Goal: Browse casually

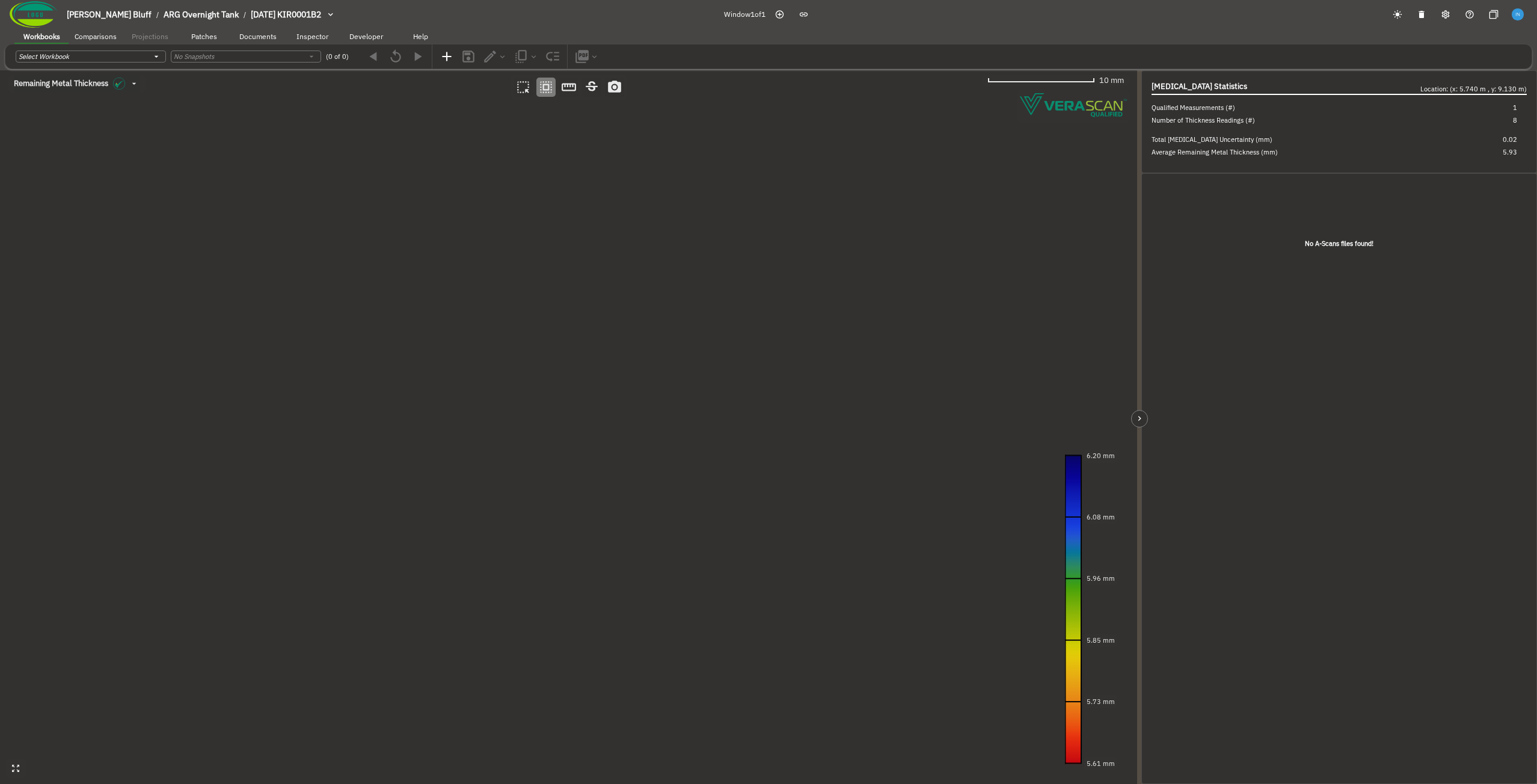
click at [315, 225] on canvas at bounding box center [568, 427] width 1137 height 714
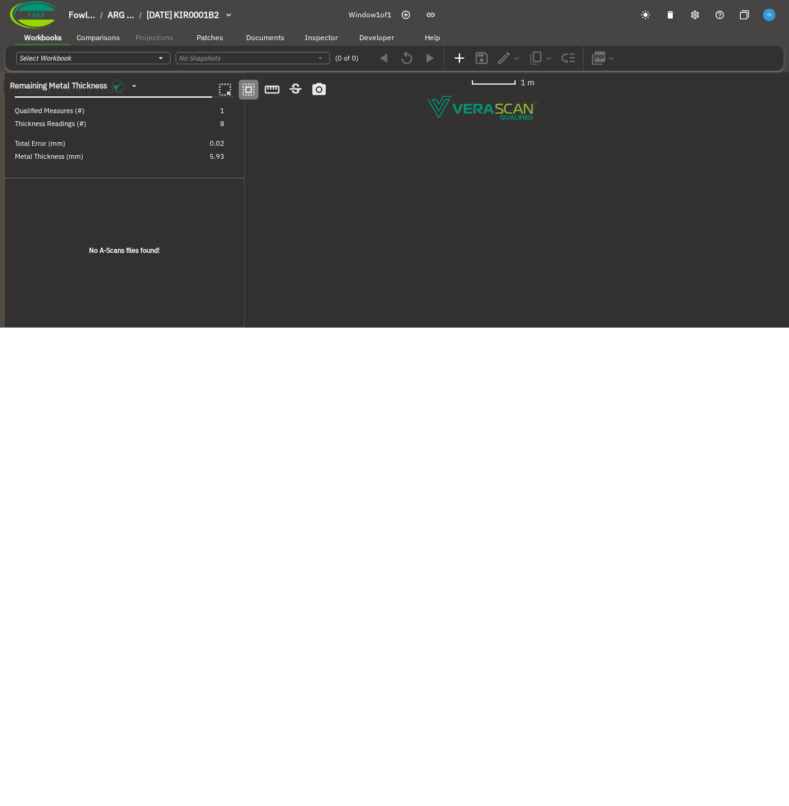
click at [176, 72] on canvas at bounding box center [272, 72] width 544 height 0
click at [187, 72] on canvas at bounding box center [272, 72] width 544 height 0
click at [217, 72] on canvas at bounding box center [272, 72] width 544 height 0
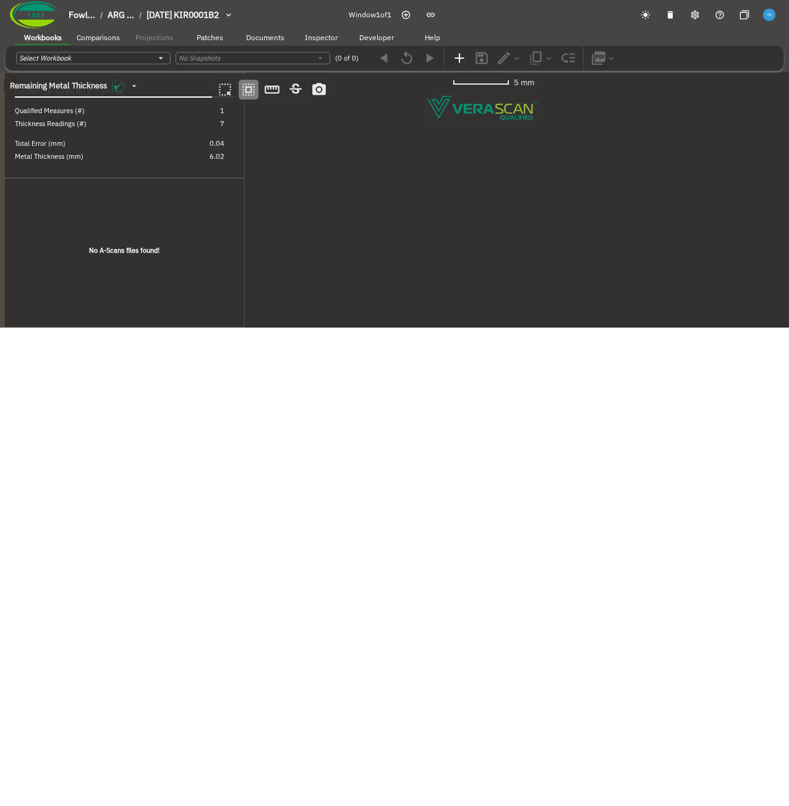
click at [217, 72] on canvas at bounding box center [272, 72] width 544 height 0
click at [272, 101] on div at bounding box center [271, 90] width 115 height 27
click at [229, 72] on canvas at bounding box center [272, 72] width 544 height 0
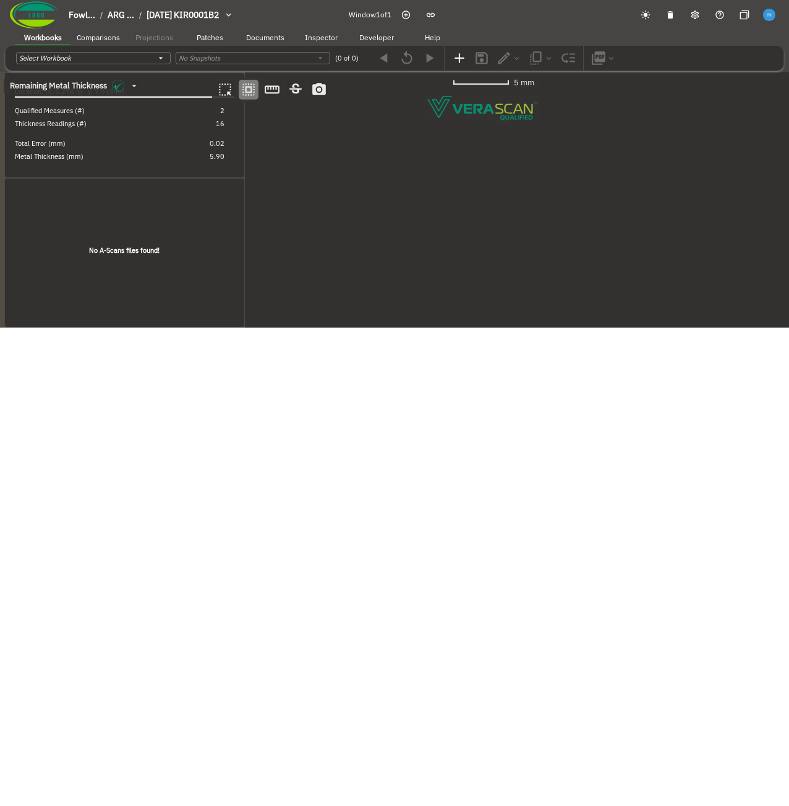
click at [229, 72] on canvas at bounding box center [272, 72] width 544 height 0
